Goal: Check status

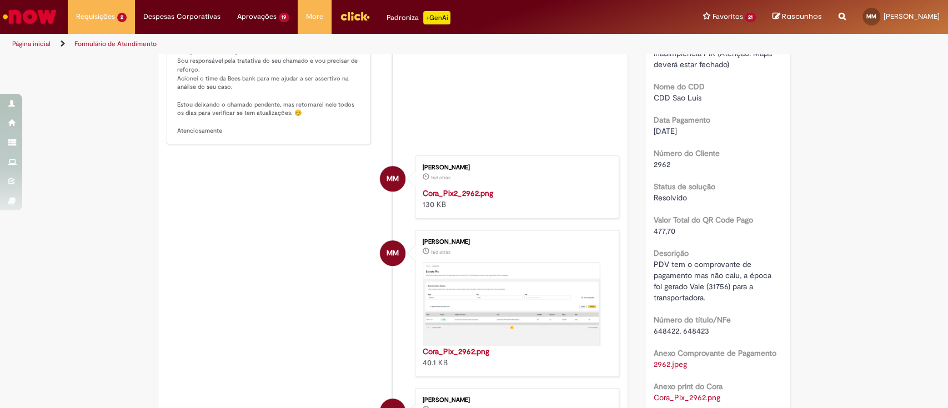
scroll to position [444, 0]
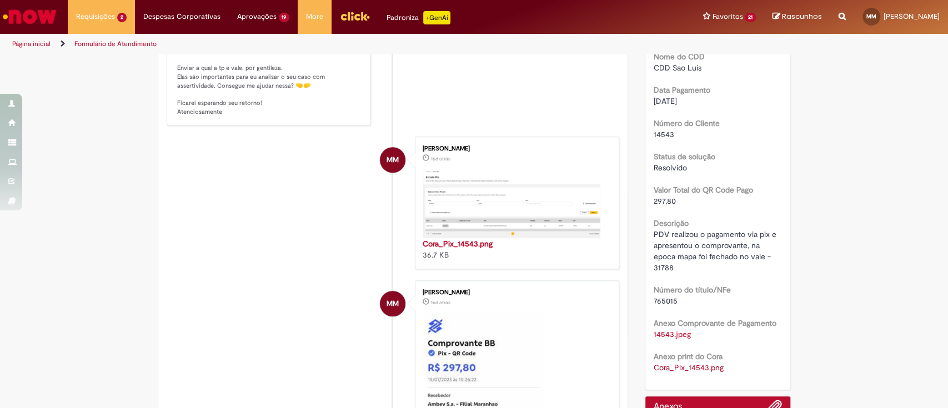
scroll to position [518, 0]
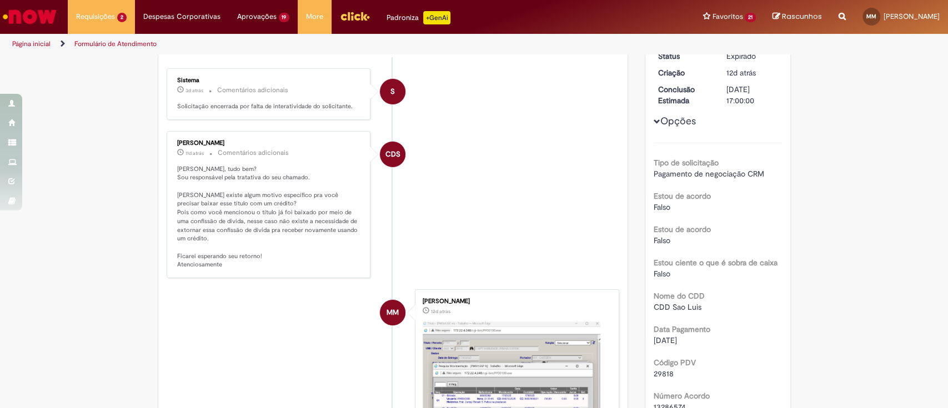
scroll to position [74, 0]
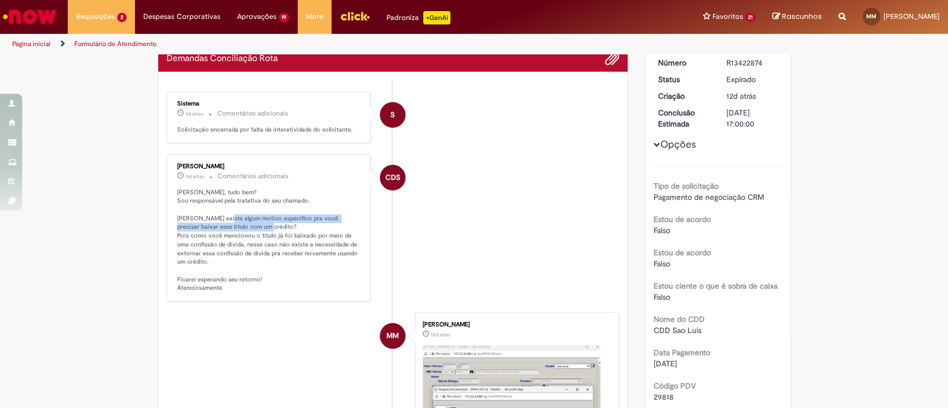
drag, startPoint x: 226, startPoint y: 218, endPoint x: 343, endPoint y: 226, distance: 116.9
click at [343, 226] on p "[PERSON_NAME], tudo bem? Sou responsável pela tratativa do seu chamado. [PERSON…" at bounding box center [269, 240] width 185 height 104
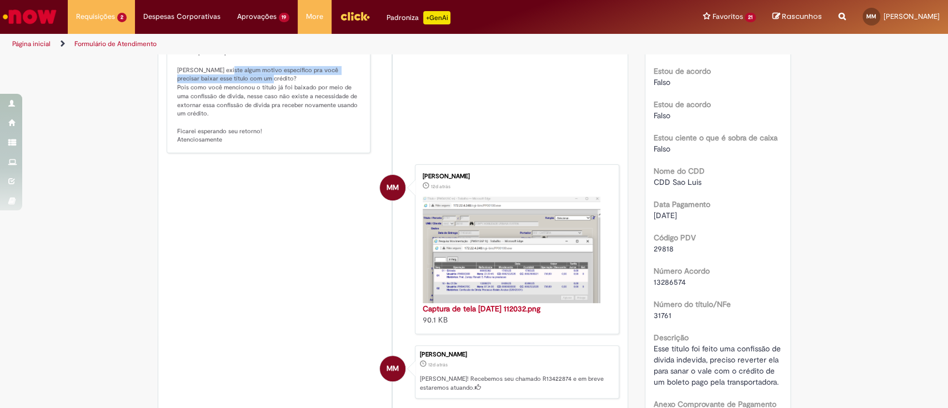
scroll to position [148, 0]
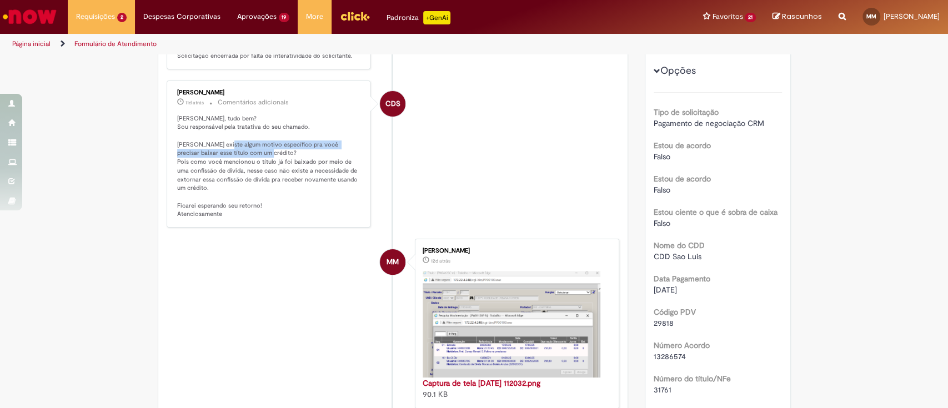
click at [515, 310] on img "Histórico de tíquete" at bounding box center [512, 324] width 178 height 107
drag, startPoint x: 922, startPoint y: 87, endPoint x: 923, endPoint y: 46, distance: 41.1
click at [922, 87] on div "Verificar Código de Barras Aguardando Aprovação Aguardando atendimento Expirado…" at bounding box center [474, 259] width 948 height 702
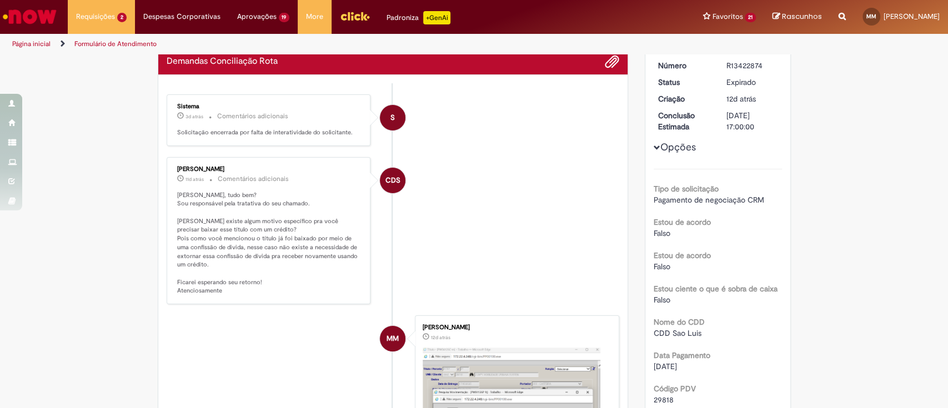
scroll to position [0, 0]
